Goal: Download file/media

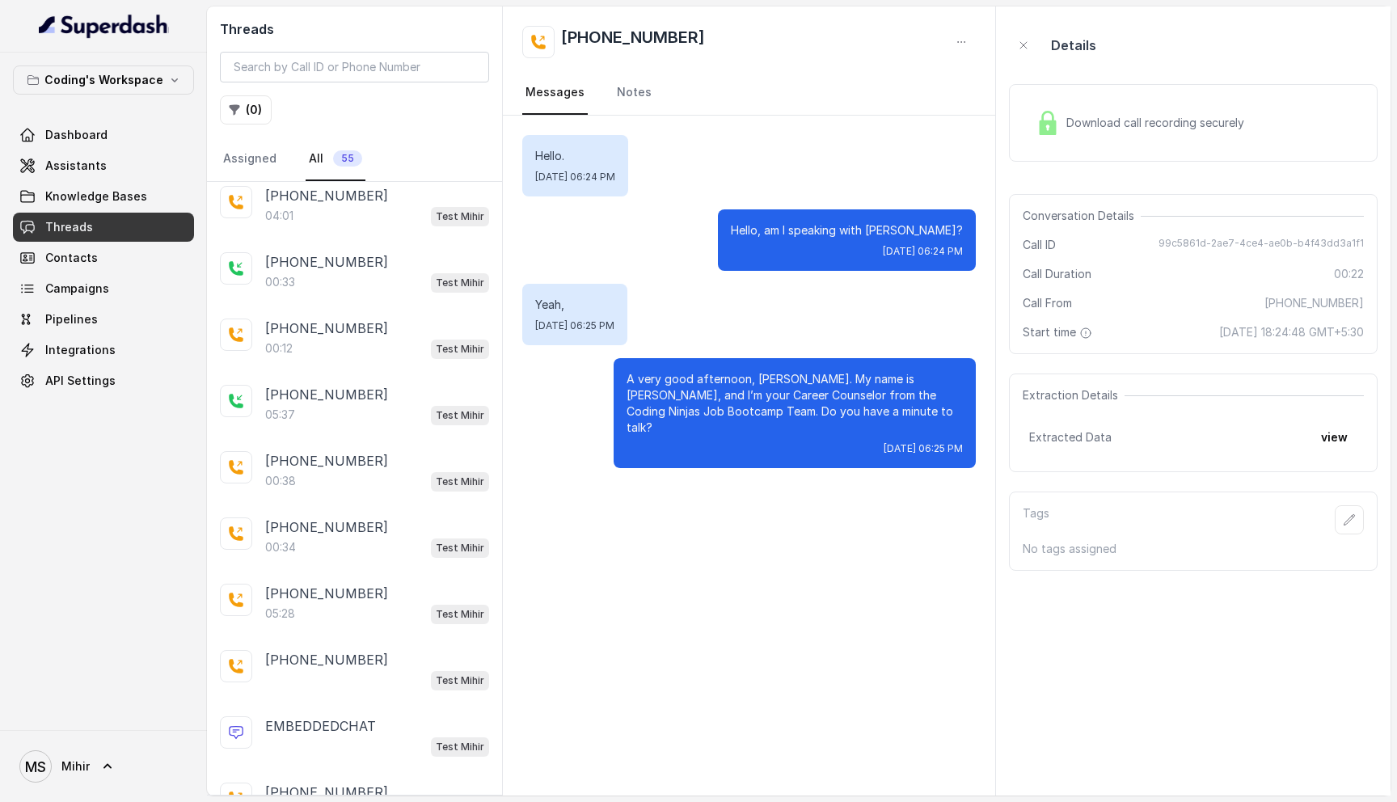
scroll to position [1023, 0]
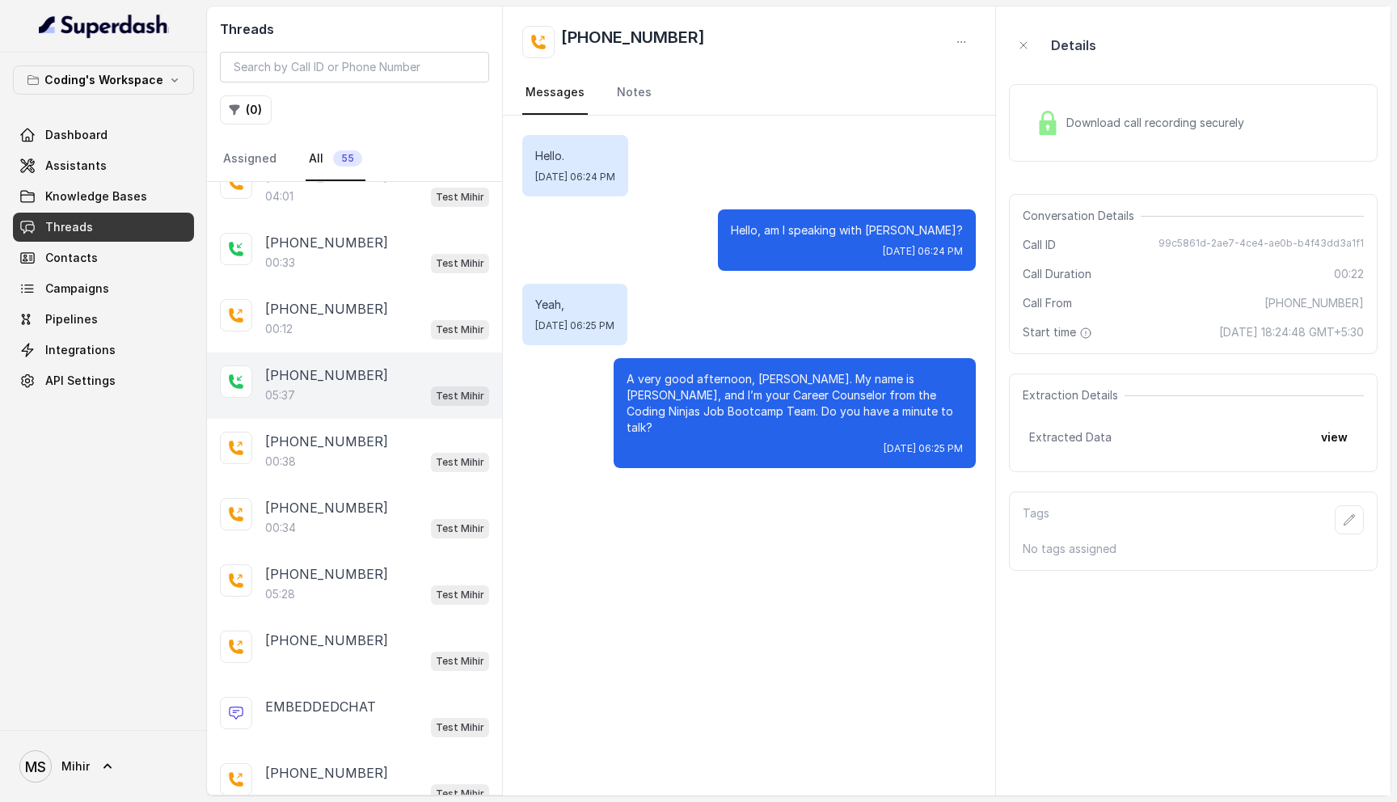
click at [328, 372] on p "[PHONE_NUMBER]" at bounding box center [326, 374] width 123 height 19
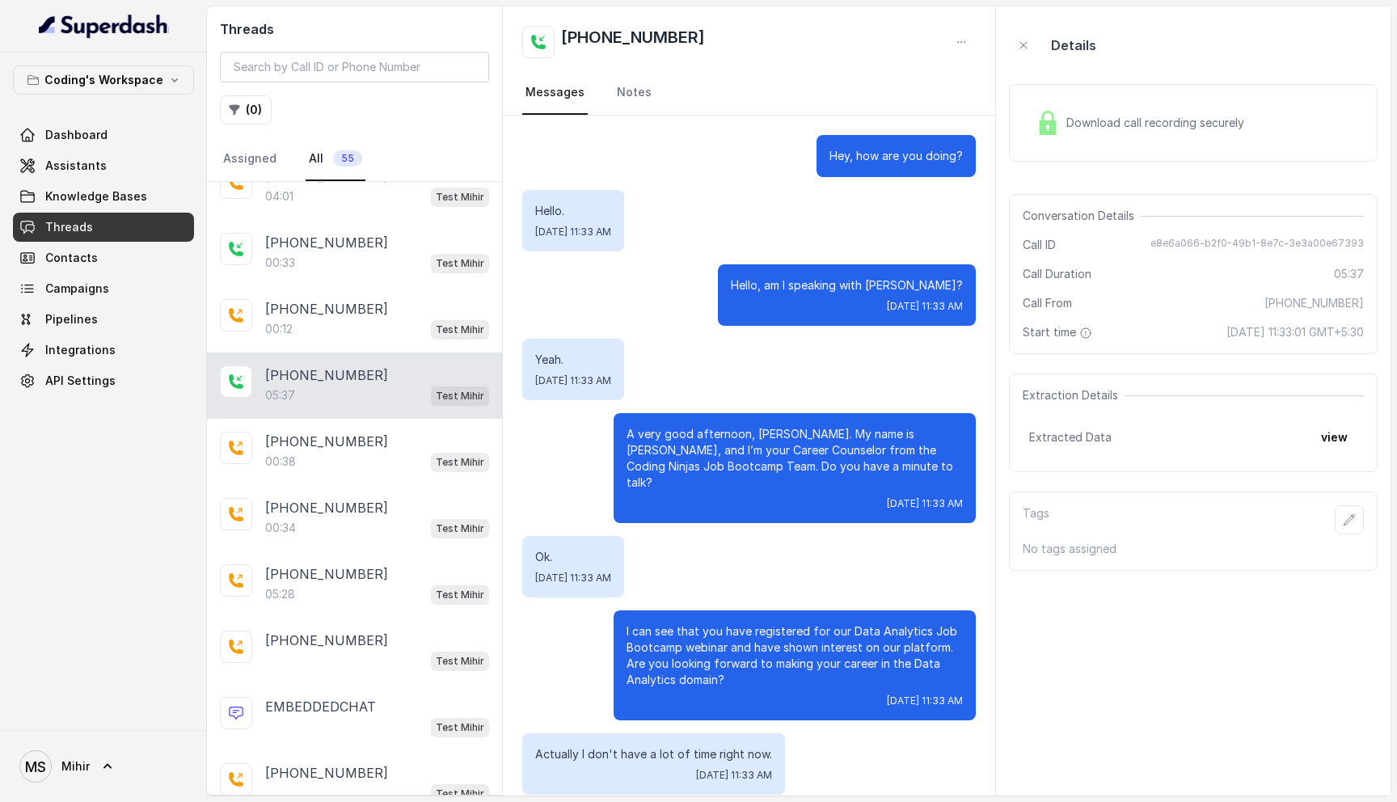
click at [1083, 120] on span "Download call recording securely" at bounding box center [1158, 123] width 184 height 16
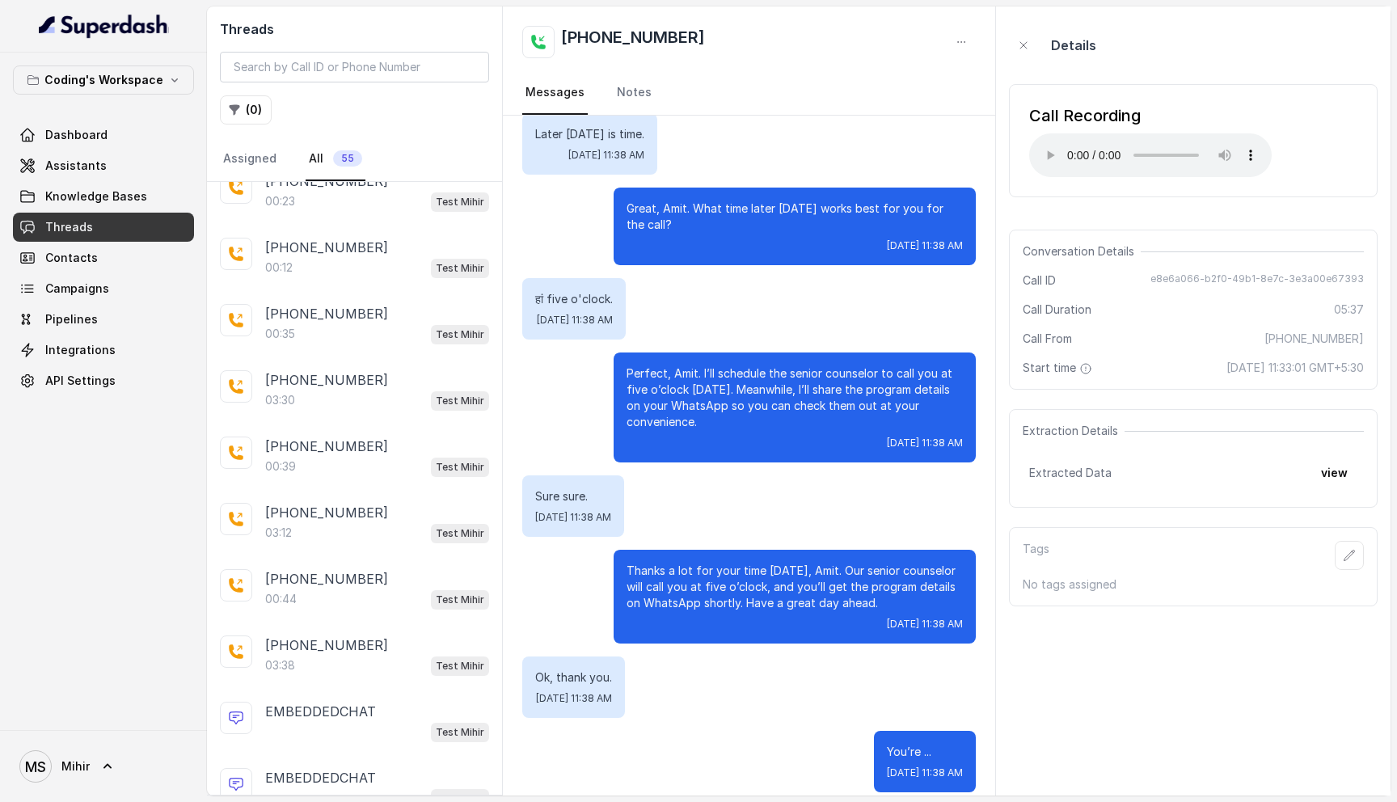
scroll to position [198, 0]
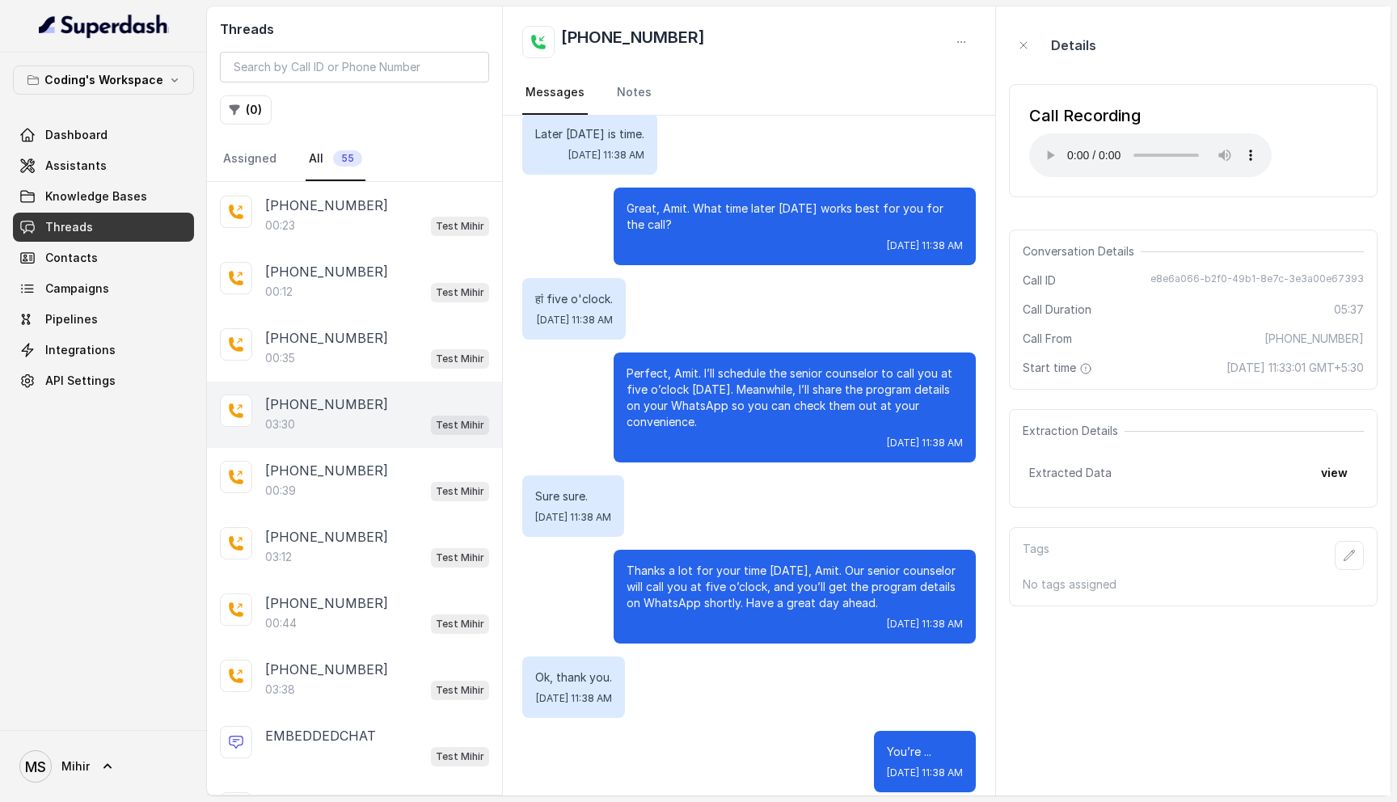
click at [306, 420] on div "03:30 Test [PERSON_NAME]" at bounding box center [377, 424] width 224 height 21
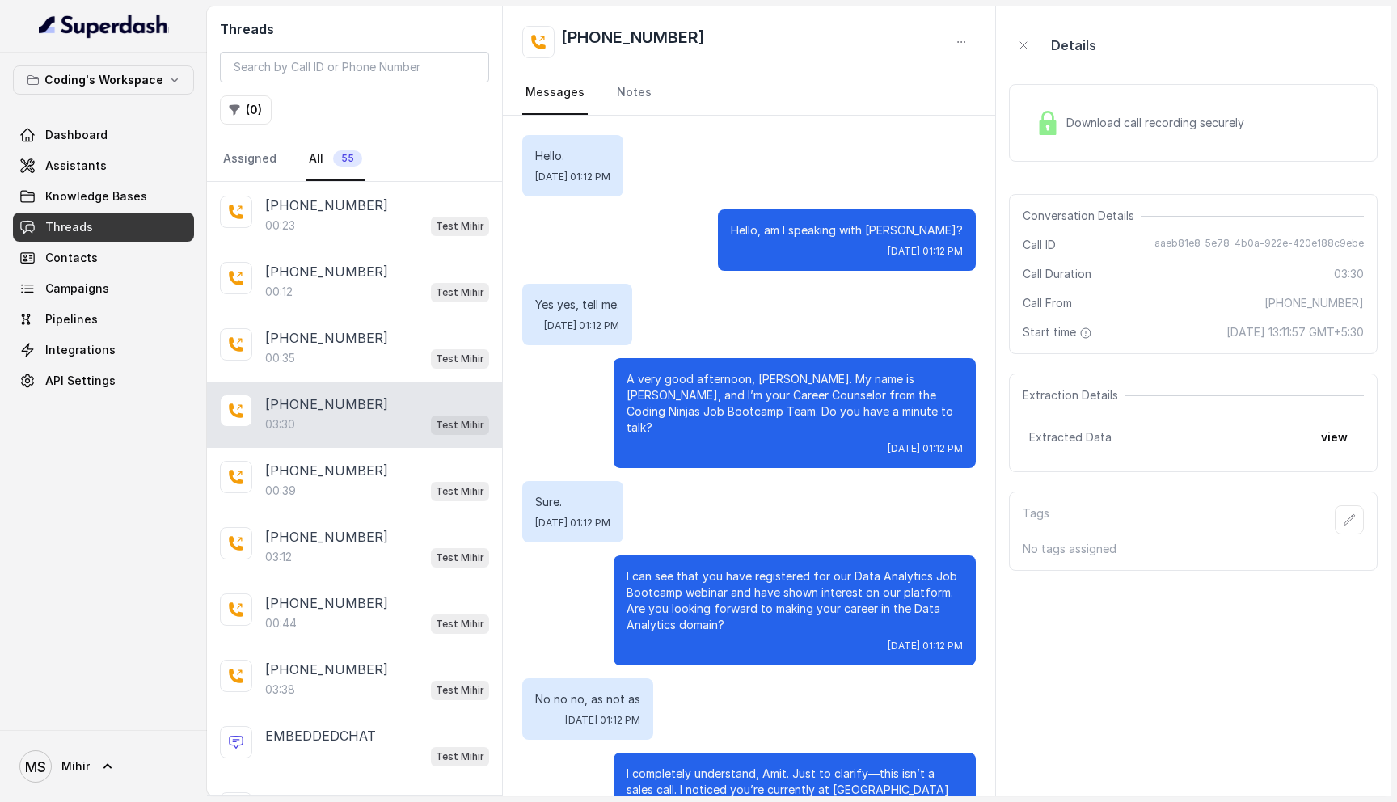
click at [1071, 120] on span "Download call recording securely" at bounding box center [1158, 123] width 184 height 16
